Goal: Check status: Check status

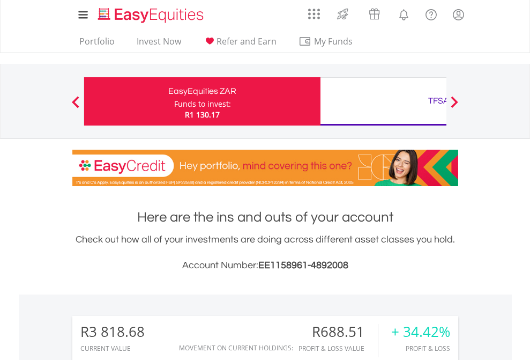
scroll to position [103, 168]
click at [174, 101] on div "Funds to invest:" at bounding box center [202, 104] width 57 height 11
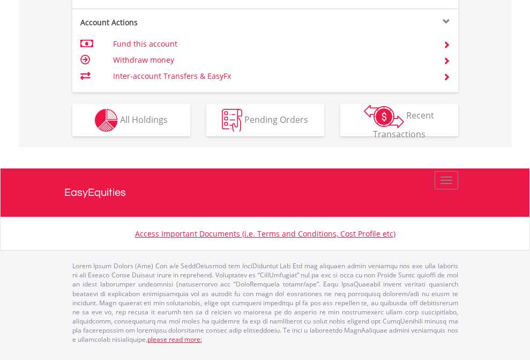
scroll to position [1006, 0]
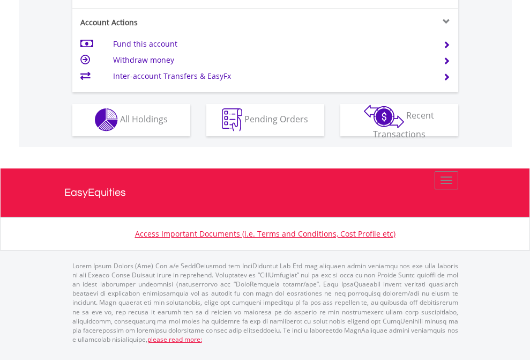
scroll to position [1002, 0]
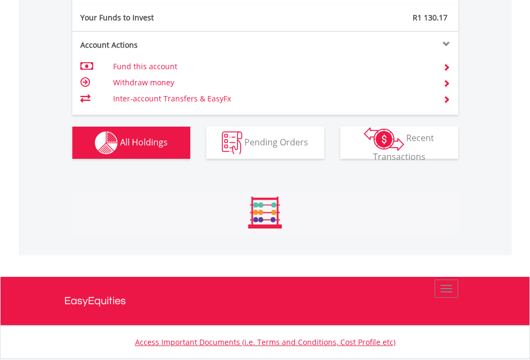
scroll to position [103, 168]
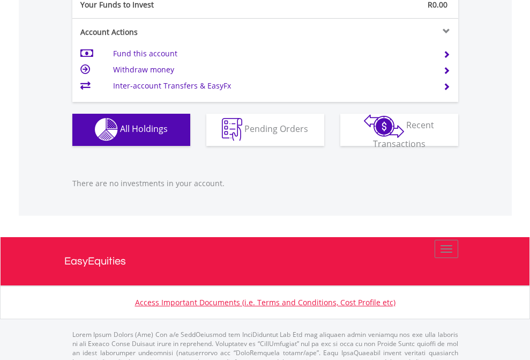
scroll to position [1061, 0]
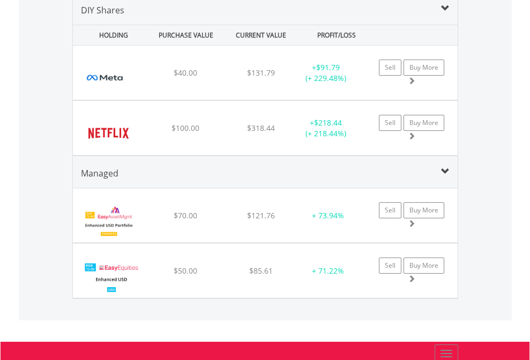
scroll to position [1036, 0]
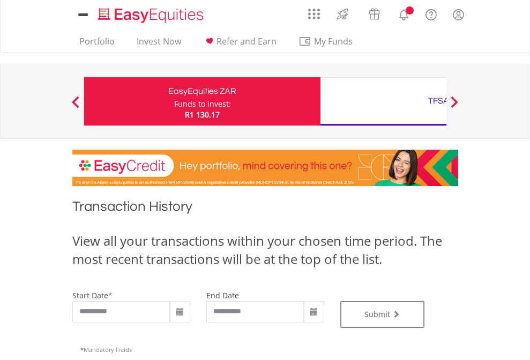
type input "**********"
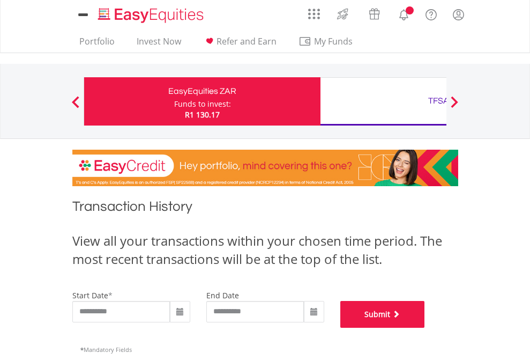
click at [425, 328] on button "Submit" at bounding box center [382, 314] width 85 height 27
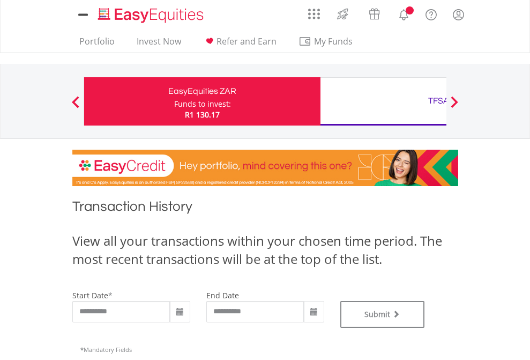
click at [383, 101] on div "TFSA" at bounding box center [439, 100] width 224 height 15
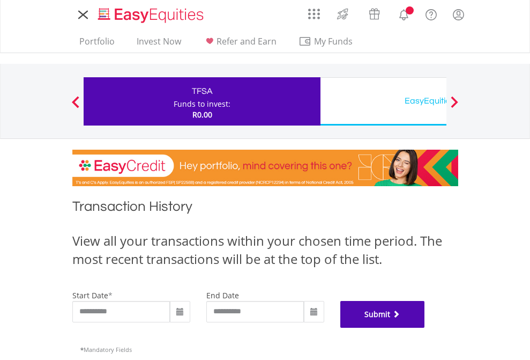
click at [425, 328] on button "Submit" at bounding box center [382, 314] width 85 height 27
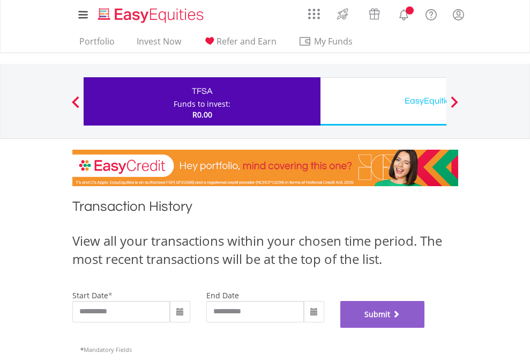
scroll to position [435, 0]
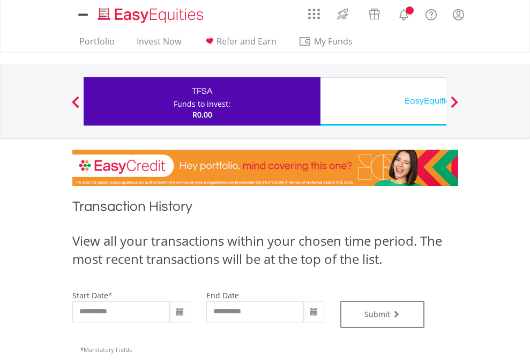
click at [383, 101] on div "EasyEquities USD" at bounding box center [439, 100] width 224 height 15
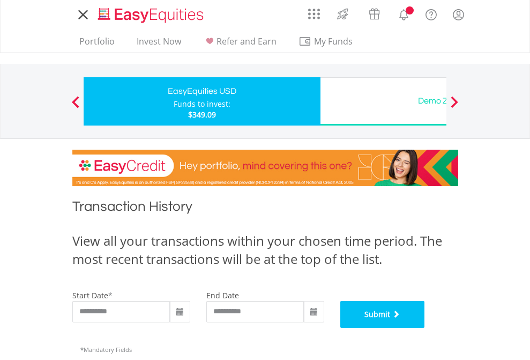
click at [425, 328] on button "Submit" at bounding box center [382, 314] width 85 height 27
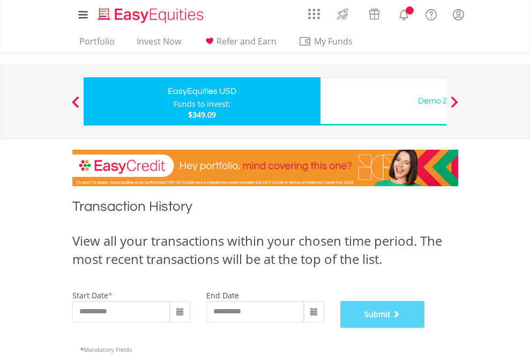
scroll to position [435, 0]
